Goal: Obtain resource: Download file/media

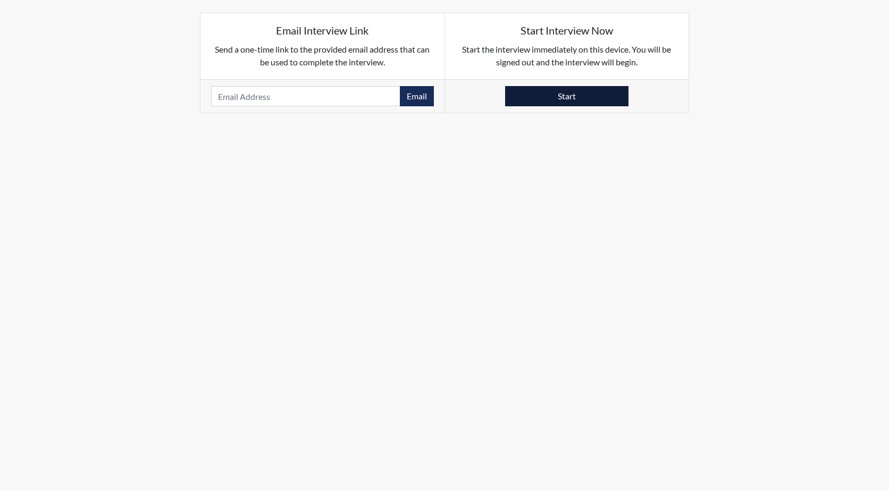
click at [576, 96] on button "Start" at bounding box center [566, 96] width 123 height 20
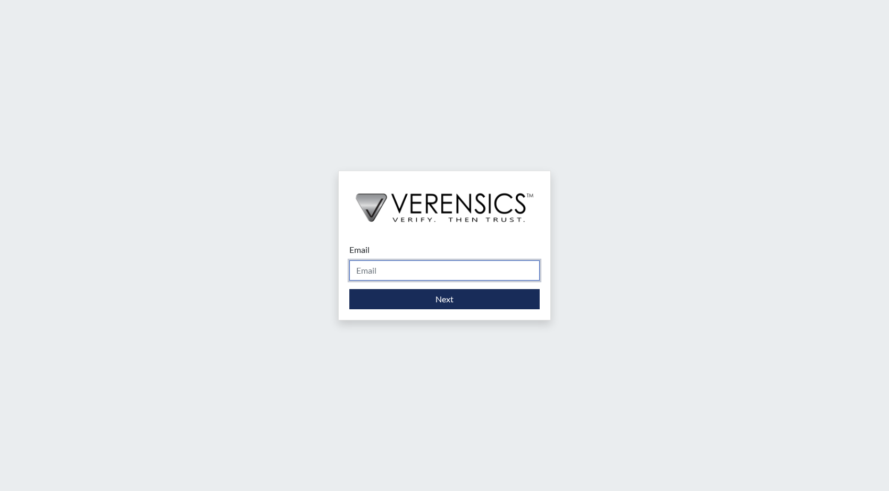
click at [377, 268] on input "Email" at bounding box center [444, 270] width 190 height 20
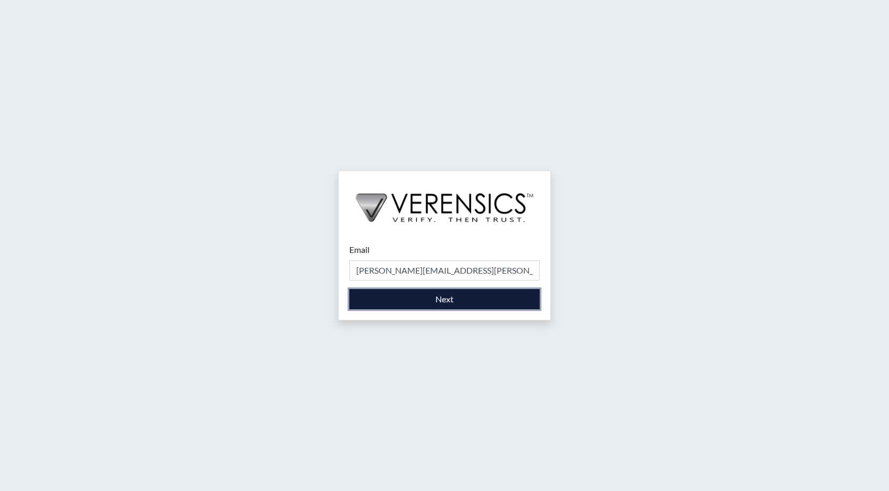
click at [426, 301] on button "Next" at bounding box center [444, 299] width 190 height 20
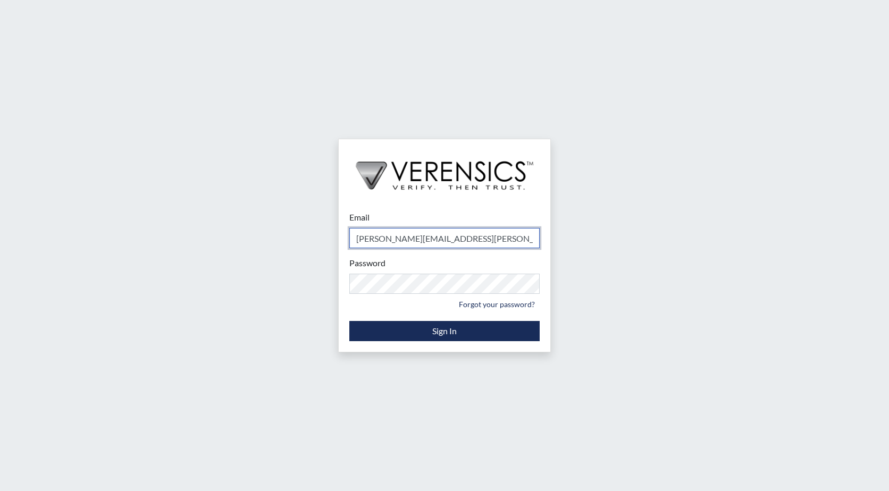
type input "wanda.wright@gdc.ga.gov"
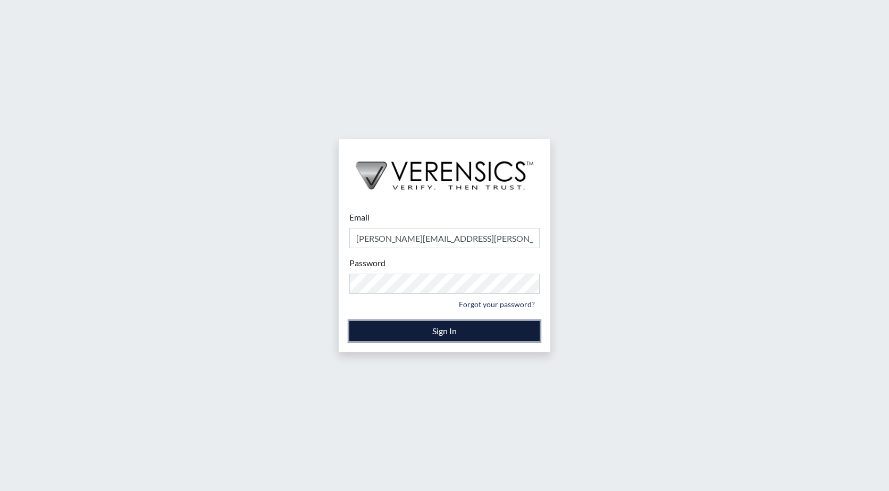
click at [437, 331] on button "Sign In" at bounding box center [444, 331] width 190 height 20
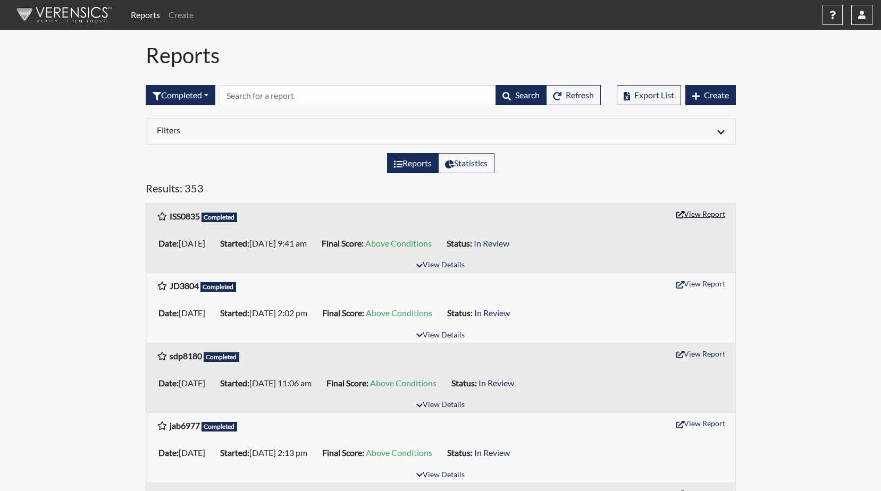
click at [703, 211] on button "View Report" at bounding box center [700, 214] width 58 height 16
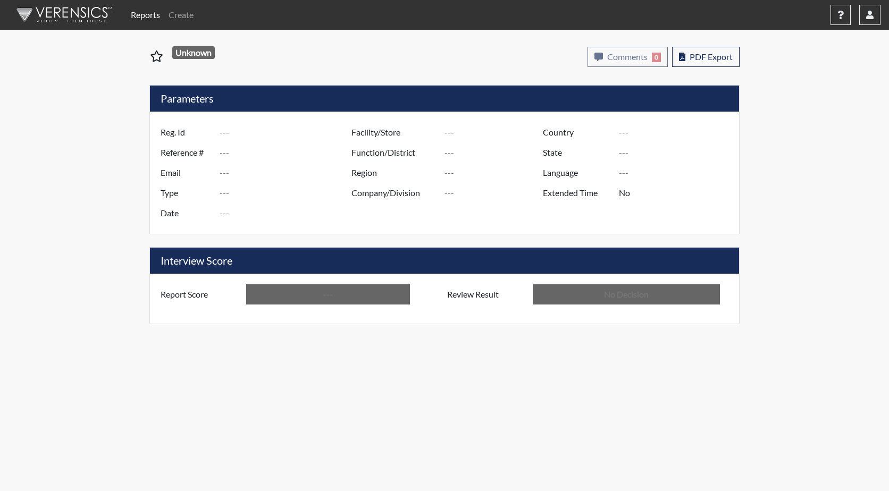
type input "ISS0835"
type input "51561"
type input "---"
type input "Corrections Pre-Employment"
type input "[DATE]"
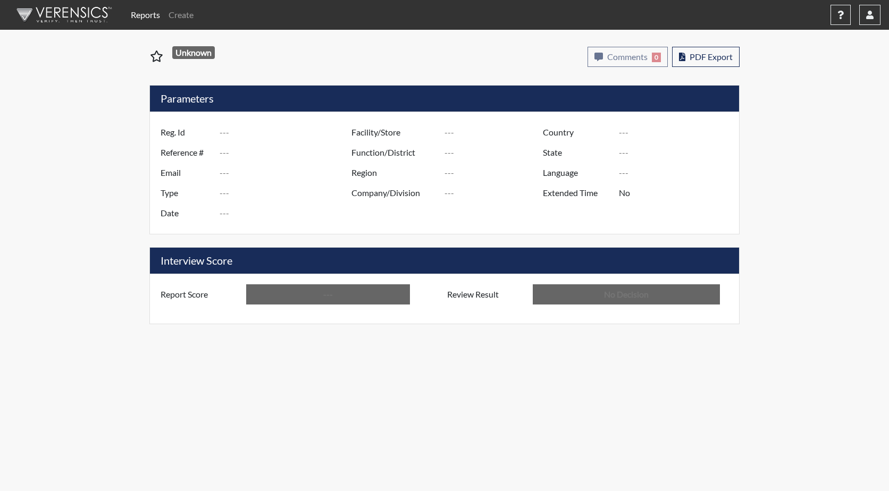
type input "GD&CP SMU*+"
type input "North Region"
type input "United States"
type input "Georgia"
type input "English"
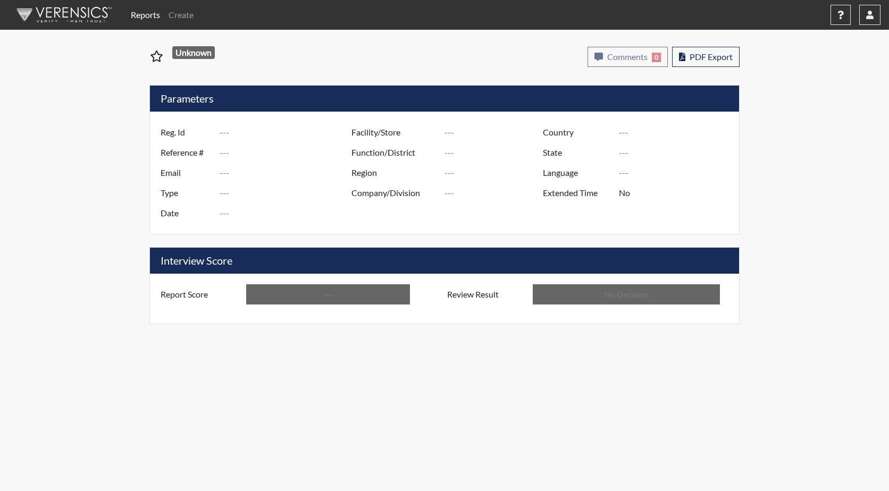
type input "Above Conditions"
type input "In Review"
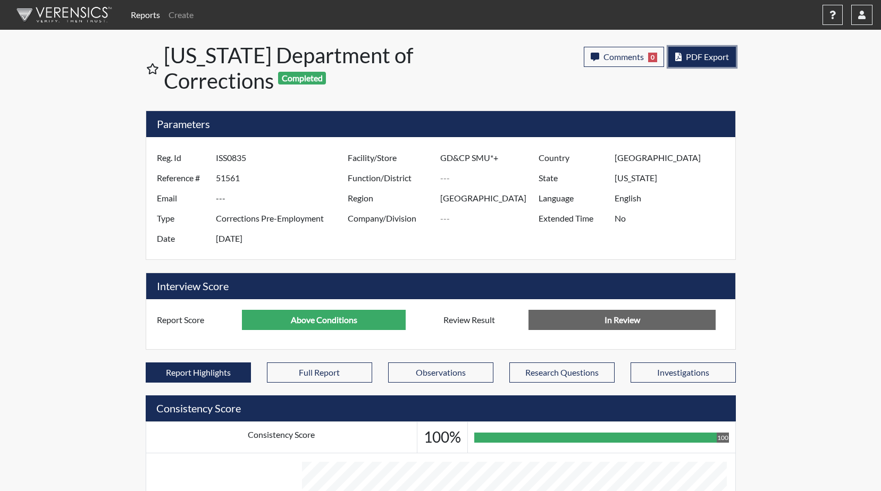
click at [687, 56] on span "PDF Export" at bounding box center [707, 57] width 43 height 10
